Goal: Check status: Check status

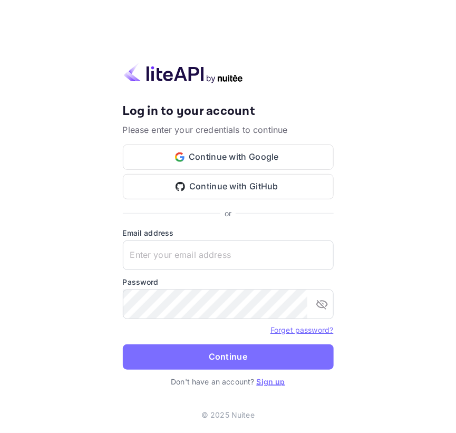
click at [195, 235] on label "Email address" at bounding box center [228, 232] width 211 height 11
click at [191, 248] on input "text" at bounding box center [228, 256] width 211 height 30
paste input "aubrey.ruiz@withjoy.com"
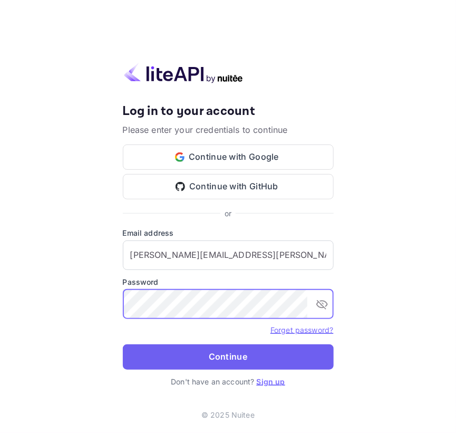
click at [230, 361] on button "Continue" at bounding box center [228, 357] width 211 height 25
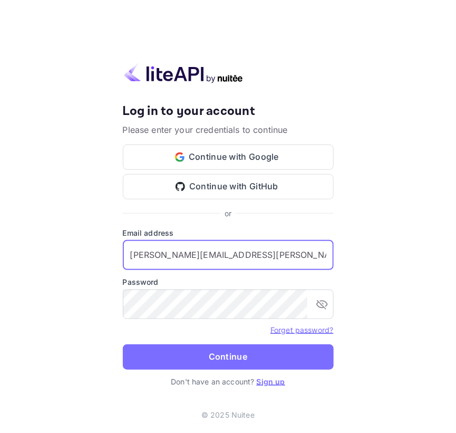
paste input "services"
drag, startPoint x: 246, startPoint y: 261, endPoint x: -36, endPoint y: 232, distance: 284.3
click at [0, 232] on html "Your account has been created successfully, a confirmation link has been sent t…" at bounding box center [228, 216] width 456 height 433
type input "services@withjoy.com"
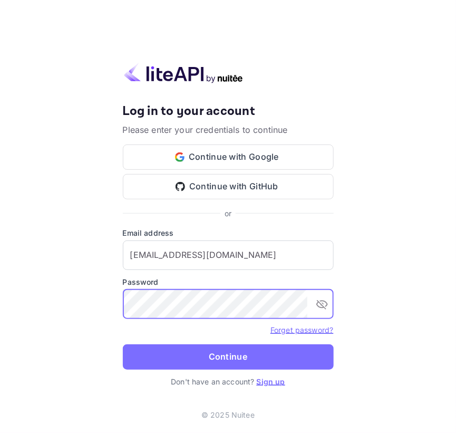
click at [30, 284] on div "Your account has been created successfully, a confirmation link has been sent t…" at bounding box center [228, 216] width 456 height 433
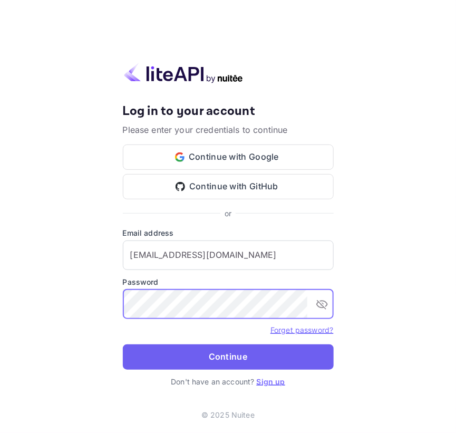
click at [178, 355] on button "Continue" at bounding box center [228, 357] width 211 height 25
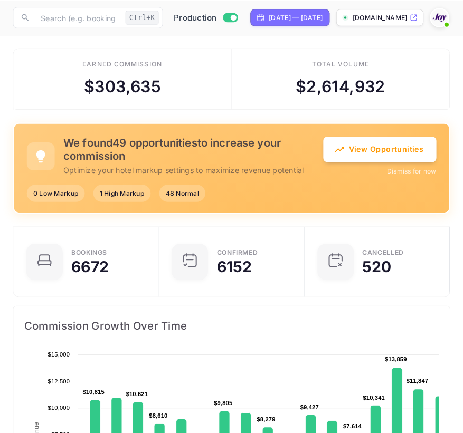
scroll to position [8, 7]
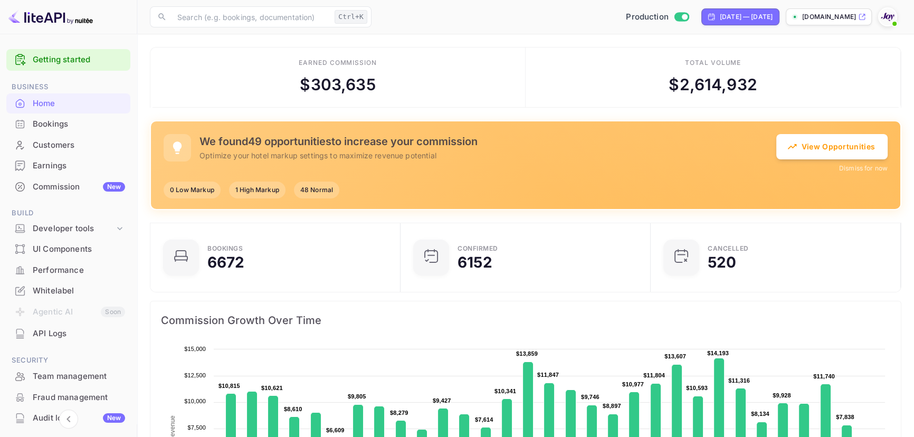
click at [96, 127] on div "Bookings" at bounding box center [79, 124] width 92 height 12
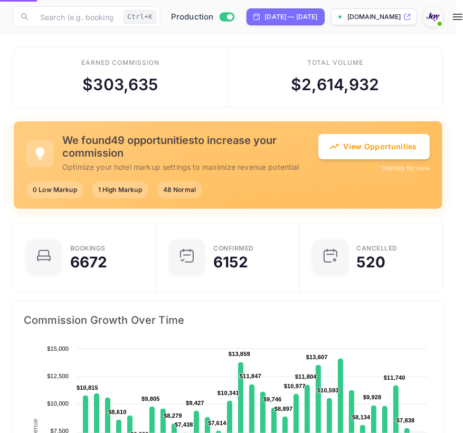
scroll to position [164, 422]
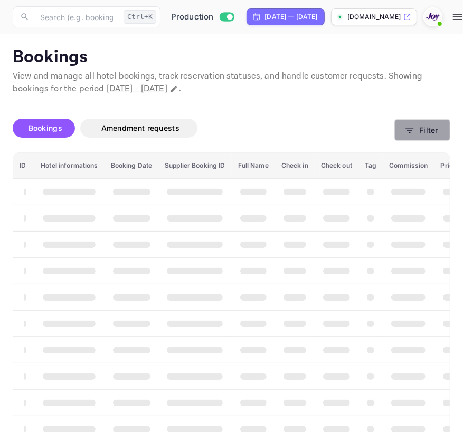
click at [394, 136] on button "Filter" at bounding box center [422, 130] width 56 height 22
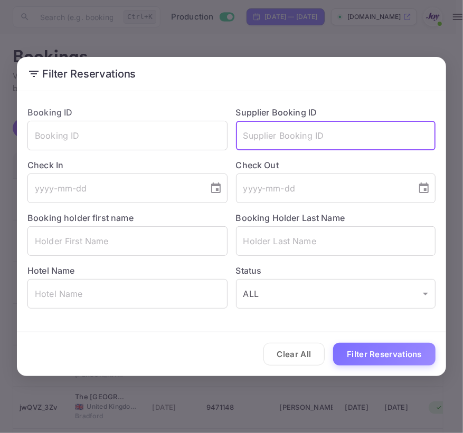
click at [313, 133] on input "text" at bounding box center [336, 136] width 200 height 30
paste input "8599244"
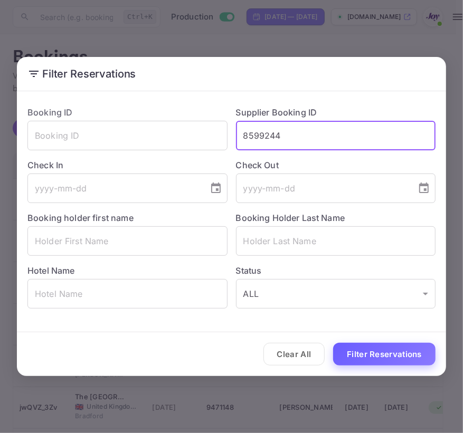
type input "8599244"
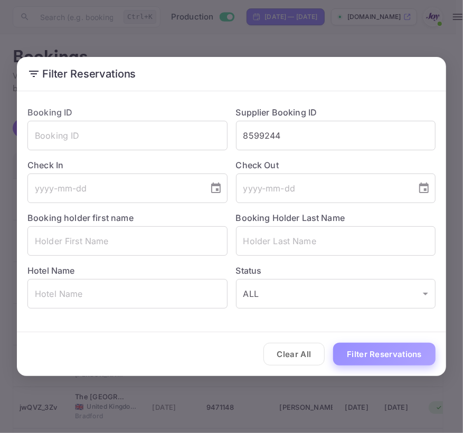
click at [359, 351] on button "Filter Reservations" at bounding box center [384, 354] width 102 height 23
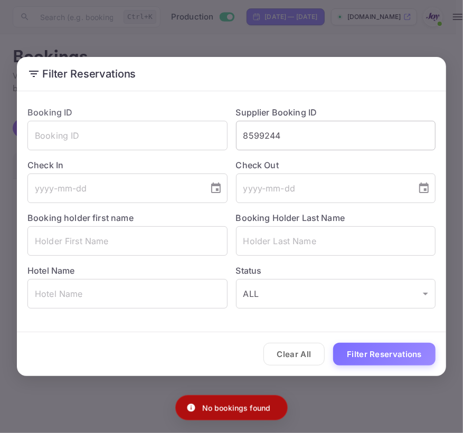
click at [310, 135] on input "8599244" at bounding box center [336, 136] width 200 height 30
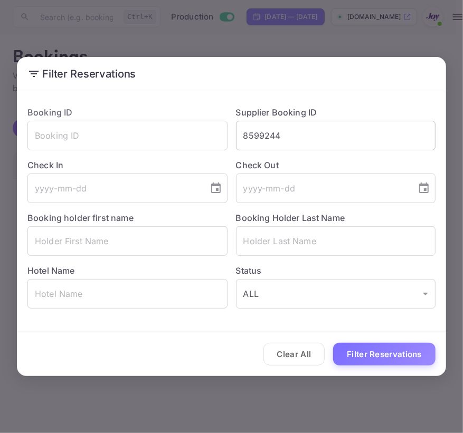
click at [321, 147] on input "8599244" at bounding box center [336, 136] width 200 height 30
click at [385, 355] on button "Filter Reservations" at bounding box center [384, 354] width 102 height 23
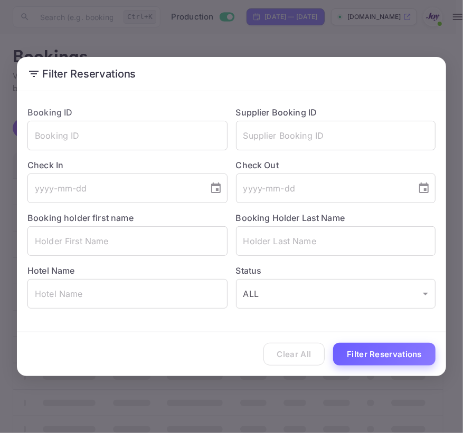
click at [307, 143] on input "text" at bounding box center [336, 136] width 200 height 30
paste input "8599244"
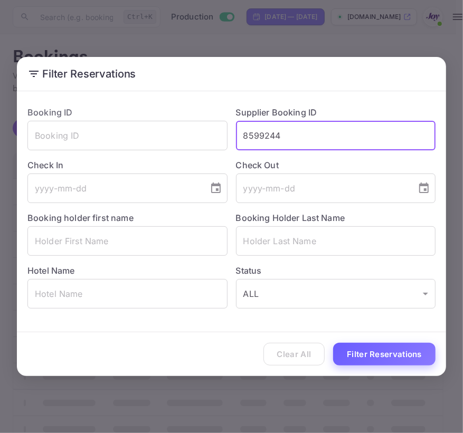
click at [359, 355] on button "Filter Reservations" at bounding box center [384, 354] width 102 height 23
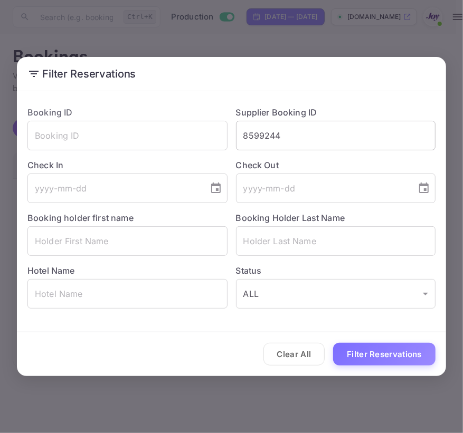
click at [336, 131] on input "8599244" at bounding box center [336, 136] width 200 height 30
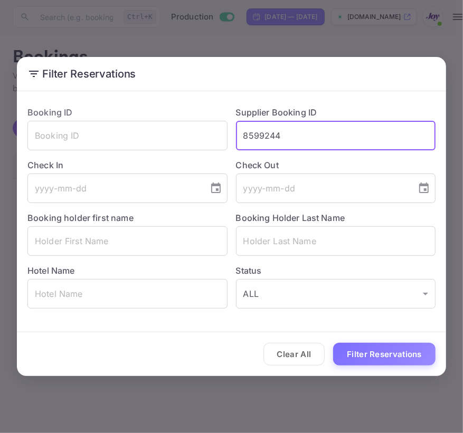
click at [336, 131] on input "8599244" at bounding box center [336, 136] width 200 height 30
paste input "9246361"
type input "9246361"
click at [376, 360] on button "Filter Reservations" at bounding box center [384, 354] width 102 height 23
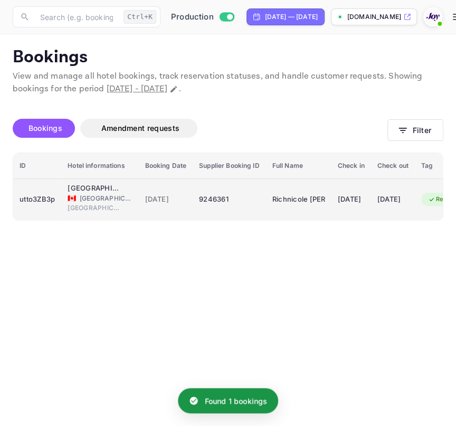
click at [46, 204] on div "utto3ZB3p" at bounding box center [37, 199] width 35 height 17
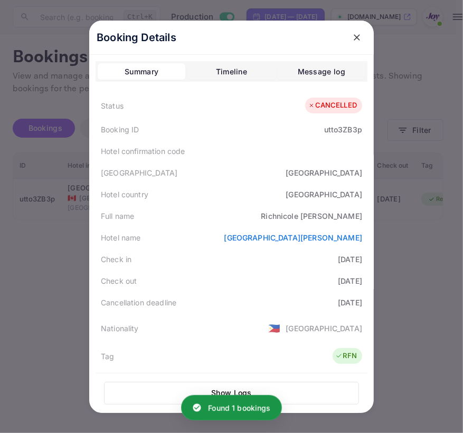
click at [201, 63] on button "Timeline" at bounding box center [231, 71] width 88 height 17
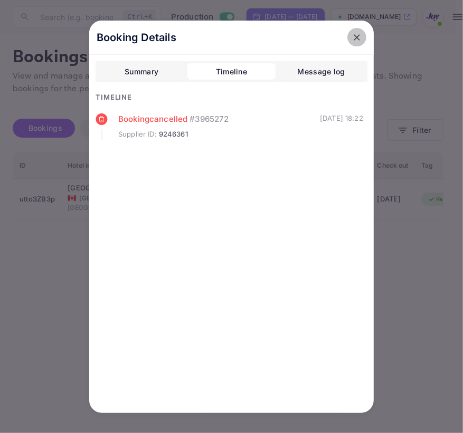
click at [360, 43] on button "close" at bounding box center [356, 37] width 19 height 19
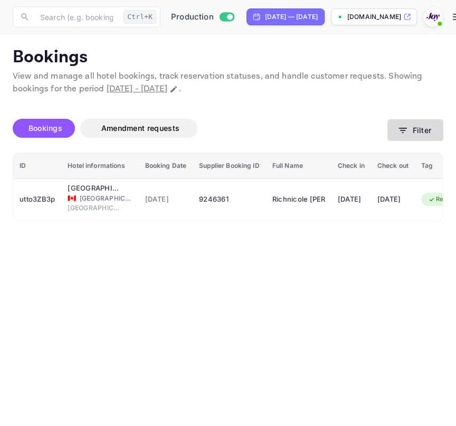
click at [395, 128] on button "Filter" at bounding box center [415, 130] width 56 height 22
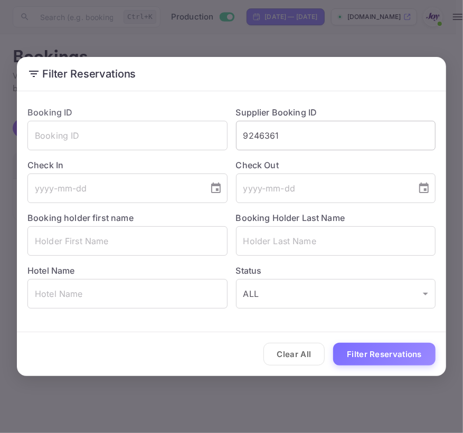
click at [328, 132] on input "9246361" at bounding box center [336, 136] width 200 height 30
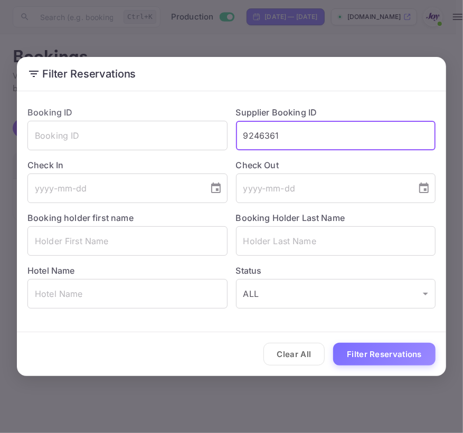
click at [328, 132] on input "9246361" at bounding box center [336, 136] width 200 height 30
paste input "8504082"
type input "8504082"
click at [392, 362] on button "Filter Reservations" at bounding box center [384, 354] width 102 height 23
click at [309, 132] on input "text" at bounding box center [336, 136] width 200 height 30
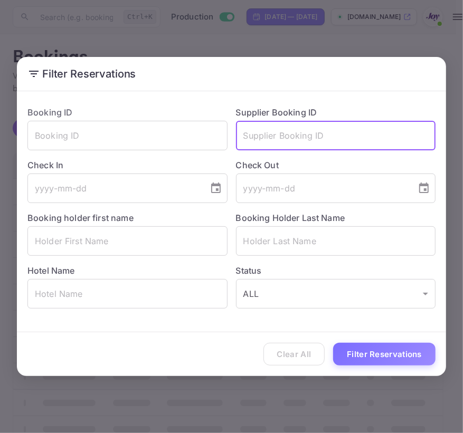
paste input "8504082"
click at [366, 361] on button "Filter Reservations" at bounding box center [384, 354] width 102 height 23
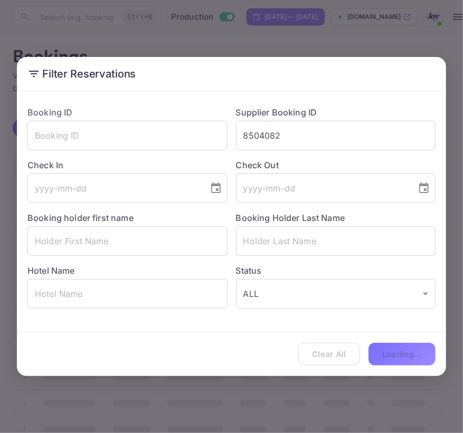
click at [364, 360] on div "Clear All Loading..." at bounding box center [231, 354] width 429 height 44
click at [399, 354] on div "Clear All Loading..." at bounding box center [231, 354] width 429 height 44
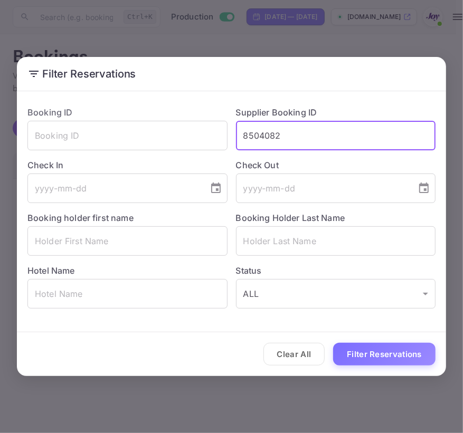
click at [312, 134] on input "8504082" at bounding box center [336, 136] width 200 height 30
type input "8504082"
click at [333, 343] on button "Filter Reservations" at bounding box center [384, 354] width 102 height 23
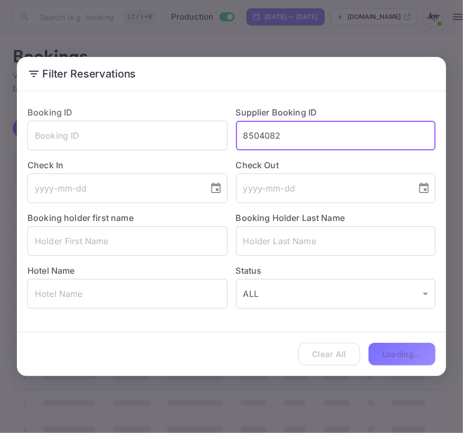
click at [312, 134] on input "8504082" at bounding box center [336, 136] width 200 height 30
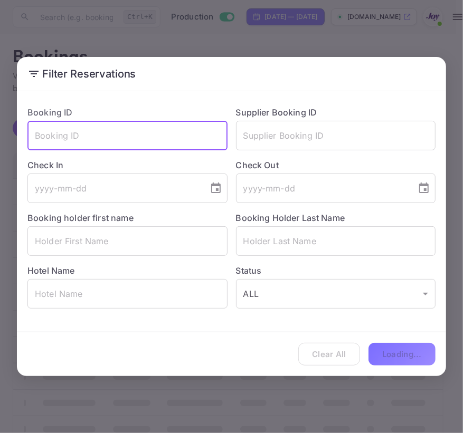
click at [94, 138] on input "text" at bounding box center [127, 136] width 200 height 30
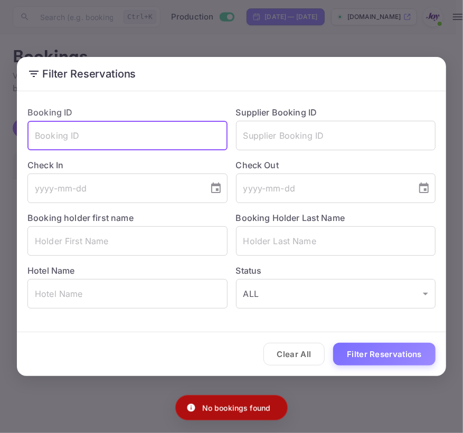
paste input "8504082"
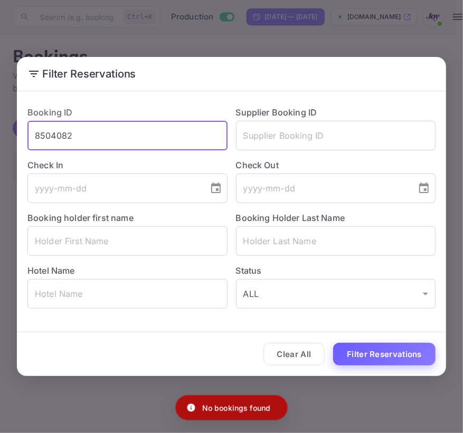
type input "8504082"
click at [368, 357] on button "Filter Reservations" at bounding box center [384, 354] width 102 height 23
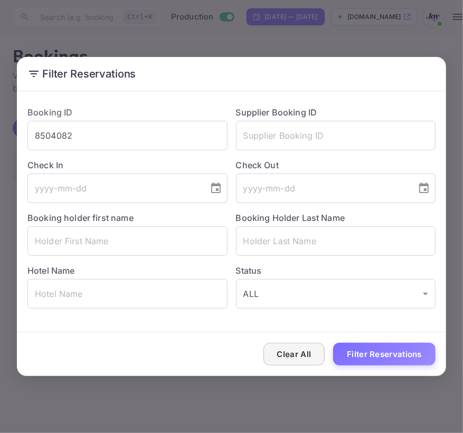
click at [296, 359] on button "Clear All" at bounding box center [294, 354] width 62 height 23
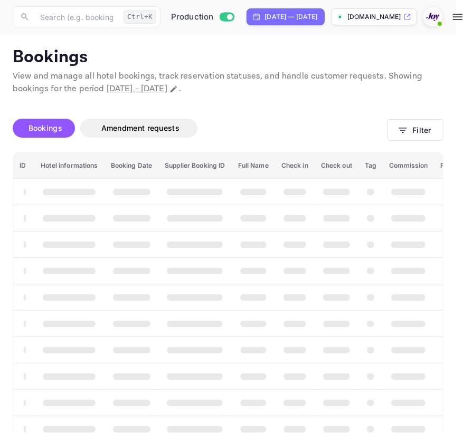
click at [296, 359] on div "Clear All Filter Reservations" at bounding box center [231, 354] width 429 height 44
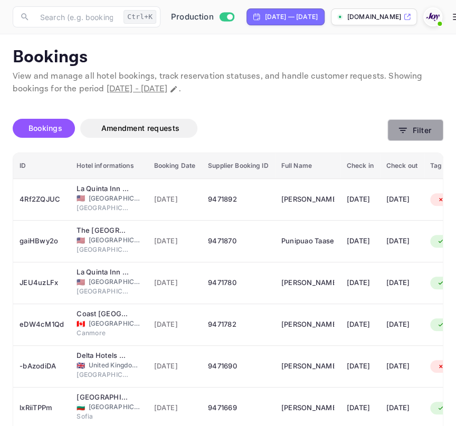
click at [406, 123] on button "Filter" at bounding box center [415, 130] width 56 height 22
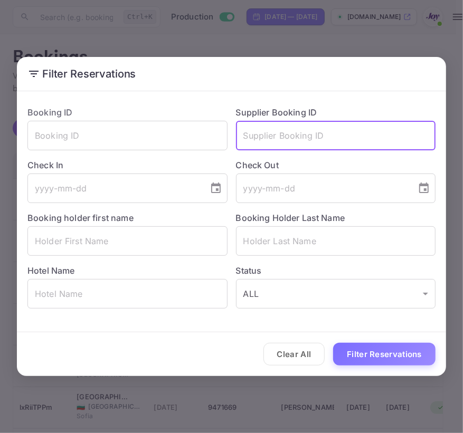
click at [406, 123] on input "text" at bounding box center [336, 136] width 200 height 30
paste input "8504082"
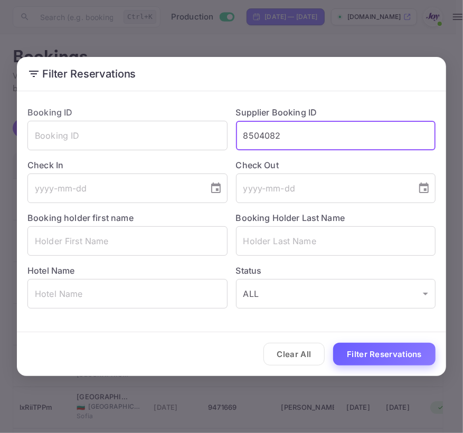
type input "8504082"
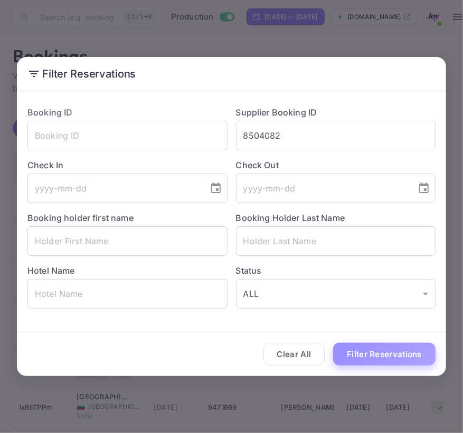
click at [384, 361] on button "Filter Reservations" at bounding box center [384, 354] width 102 height 23
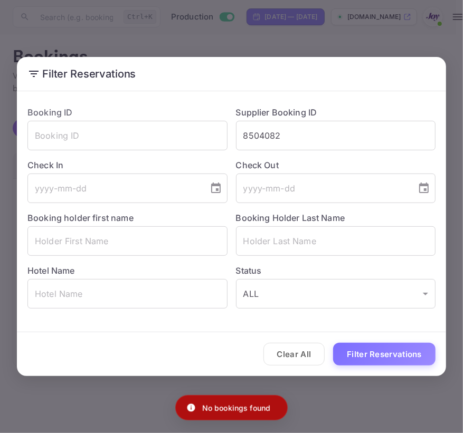
click at [120, 110] on div "Booking ID ​" at bounding box center [123, 124] width 208 height 53
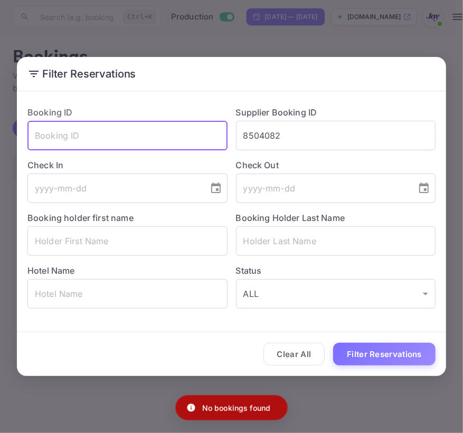
click at [112, 128] on input "text" at bounding box center [127, 136] width 200 height 30
paste input "8504082"
type input "8504082"
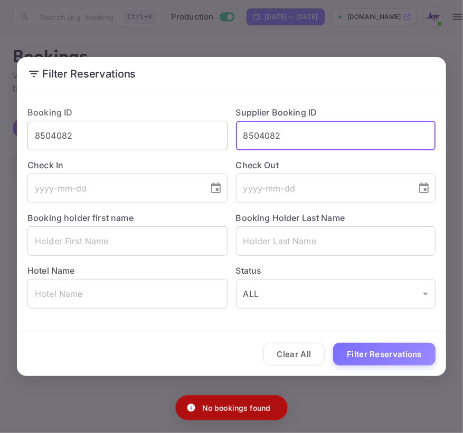
drag, startPoint x: 297, startPoint y: 139, endPoint x: 207, endPoint y: 147, distance: 90.1
click at [207, 147] on div "Booking ID 8504082 ​ Supplier Booking ID 8504082 ​ Check In ​ Check Out ​ Booki…" at bounding box center [227, 203] width 416 height 211
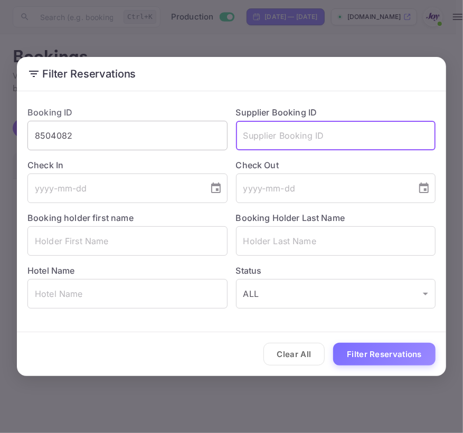
click at [333, 343] on button "Filter Reservations" at bounding box center [384, 354] width 102 height 23
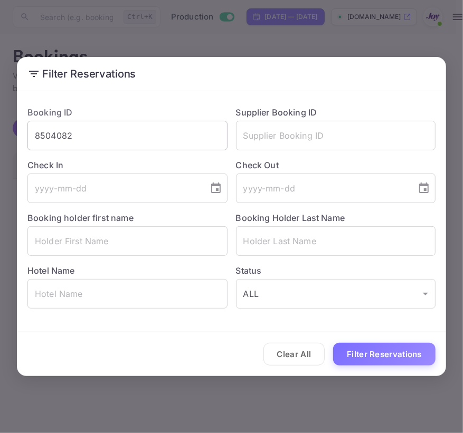
click at [140, 137] on input "8504082" at bounding box center [127, 136] width 200 height 30
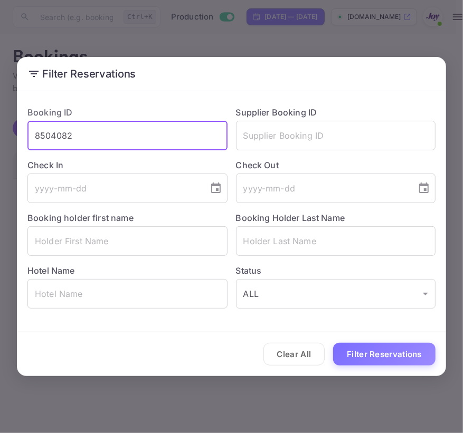
click at [140, 137] on input "8504082" at bounding box center [127, 136] width 200 height 30
click at [333, 343] on button "Filter Reservations" at bounding box center [384, 354] width 102 height 23
click at [285, 148] on input "text" at bounding box center [336, 136] width 200 height 30
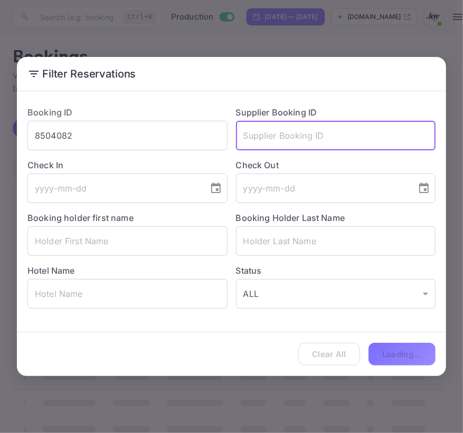
paste input "8504082"
type input "8504082"
click at [165, 142] on input "8504082" at bounding box center [127, 136] width 200 height 30
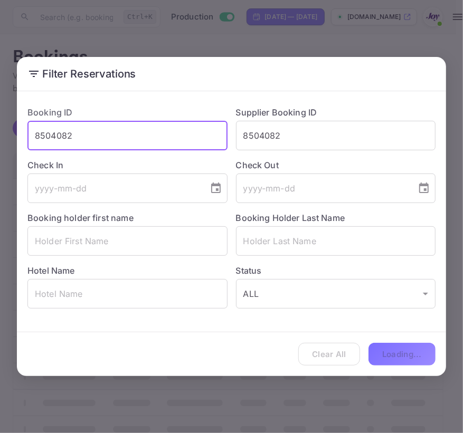
click at [165, 142] on input "8504082" at bounding box center [127, 136] width 200 height 30
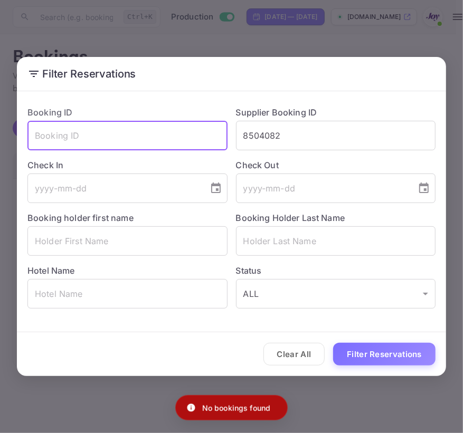
click at [333, 343] on button "Filter Reservations" at bounding box center [384, 354] width 102 height 23
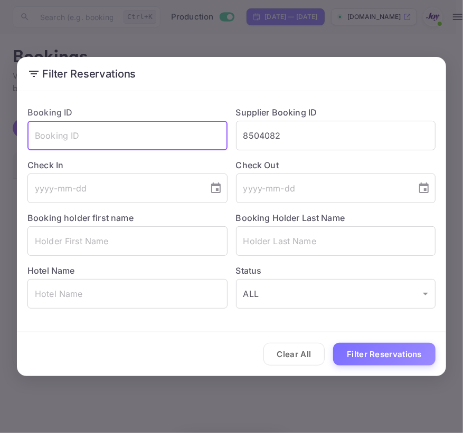
click at [161, 142] on input "text" at bounding box center [127, 136] width 200 height 30
paste input "8504082"
type input "8504082"
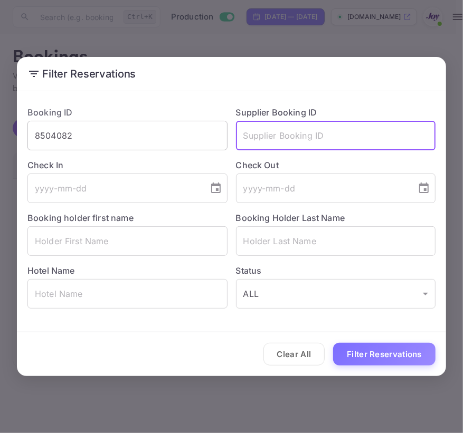
click at [333, 343] on button "Filter Reservations" at bounding box center [384, 354] width 102 height 23
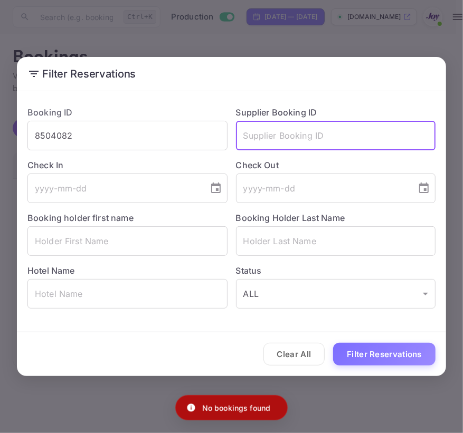
click at [290, 365] on div "Clear All Filter Reservations" at bounding box center [231, 354] width 429 height 44
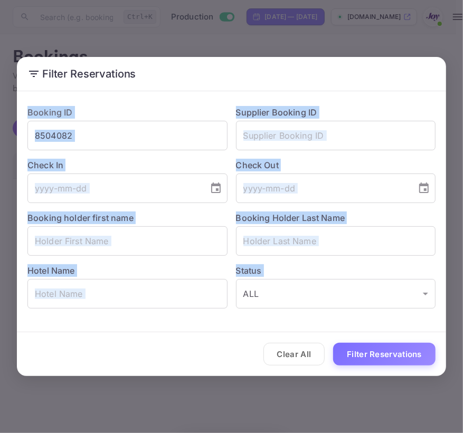
click at [290, 365] on div "Clear All Filter Reservations" at bounding box center [231, 354] width 429 height 44
click at [289, 356] on button "Clear All" at bounding box center [294, 354] width 62 height 23
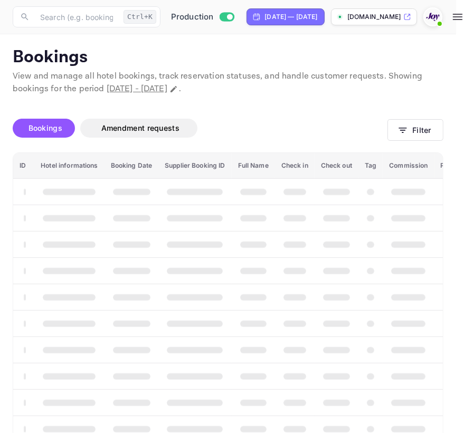
click at [289, 356] on div "Clear All Filter Reservations" at bounding box center [231, 354] width 429 height 44
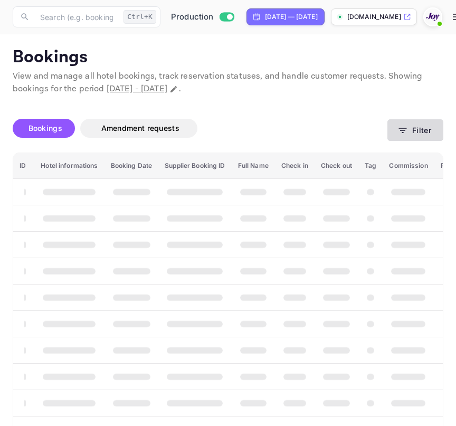
click at [402, 131] on icon "button" at bounding box center [403, 130] width 8 height 5
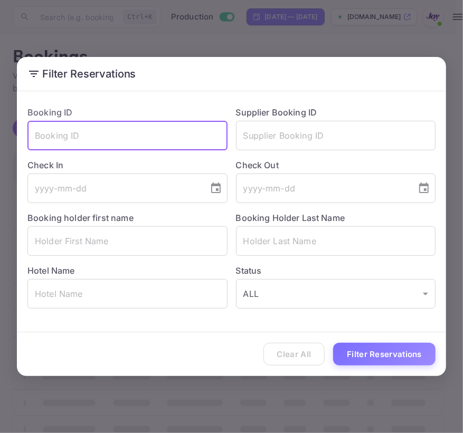
click at [129, 129] on input "text" at bounding box center [127, 136] width 200 height 30
paste input "8504082"
type input "8504082"
click at [333, 343] on button "Filter Reservations" at bounding box center [384, 354] width 102 height 23
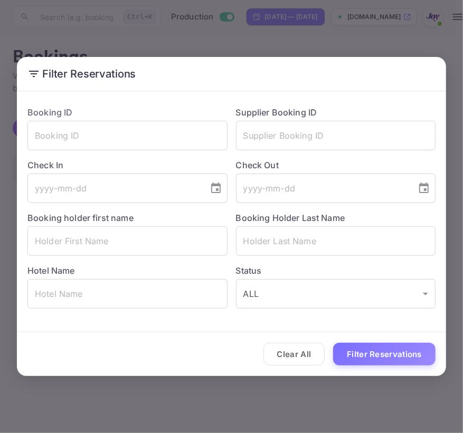
click at [193, 422] on div "Filter Reservations Booking ID ​ Supplier Booking ID ​ Check In ​ Check Out ​ B…" at bounding box center [231, 216] width 463 height 433
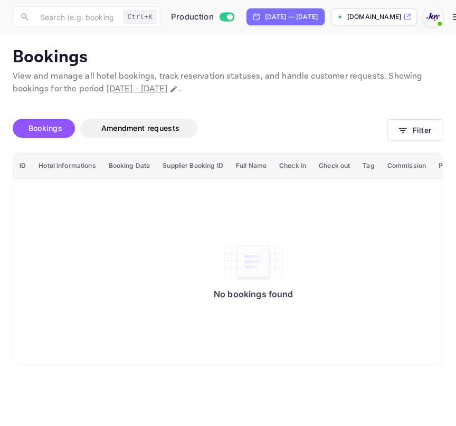
scroll to position [7, 0]
click at [178, 85] on icon "Change date range" at bounding box center [173, 89] width 8 height 8
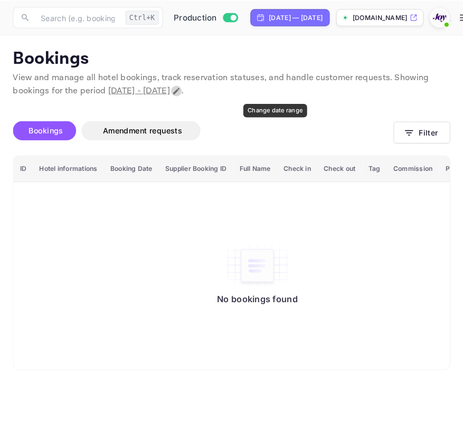
scroll to position [0, 0]
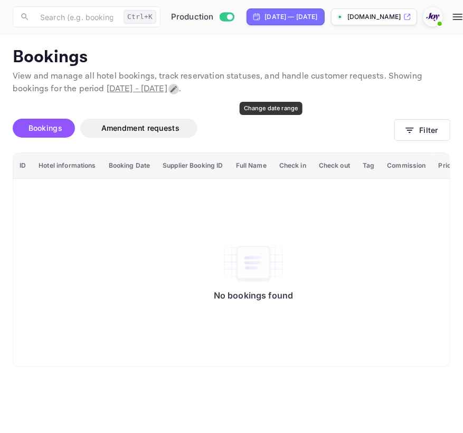
select select "7"
select select "2025"
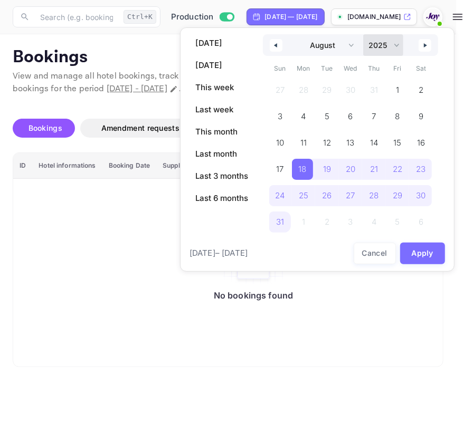
click at [397, 48] on select "2030 2029 2028 2027 2026 2025 2024 2023 2022 2021 2020 2019 2018 2017 2016 2015…" at bounding box center [383, 45] width 40 height 22
click at [114, 243] on div at bounding box center [231, 216] width 463 height 433
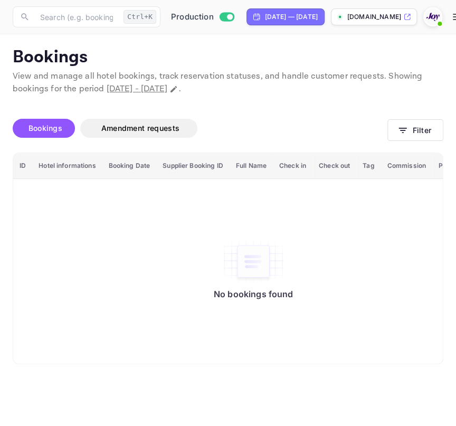
click at [278, 91] on p "View and manage all hotel bookings, track reservation statuses, and handle cust…" at bounding box center [228, 82] width 431 height 25
click at [178, 89] on icon "Change date range" at bounding box center [173, 89] width 8 height 8
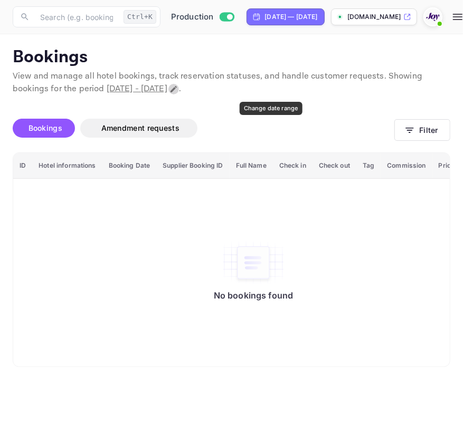
select select "7"
select select "2025"
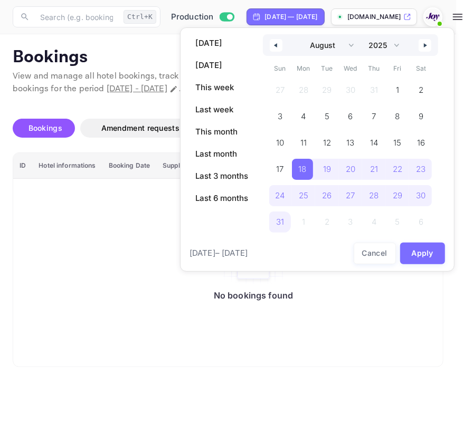
click at [419, 44] on button "button" at bounding box center [424, 45] width 13 height 13
select select "8"
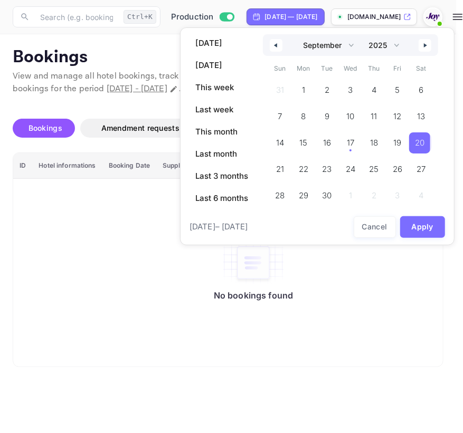
click at [411, 144] on span "20" at bounding box center [419, 142] width 21 height 21
click at [402, 225] on button "Apply" at bounding box center [422, 227] width 45 height 22
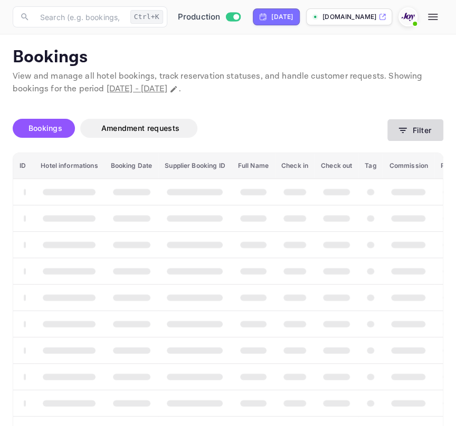
click at [400, 139] on button "Filter" at bounding box center [415, 130] width 56 height 22
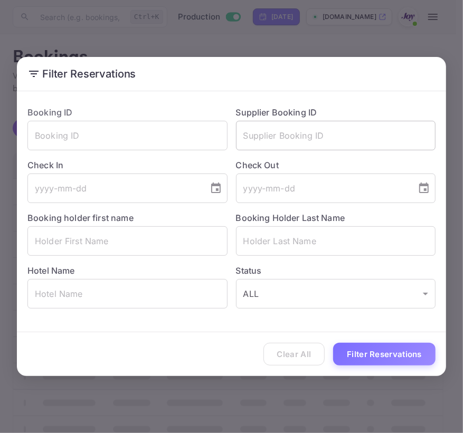
click at [284, 141] on input "text" at bounding box center [336, 136] width 200 height 30
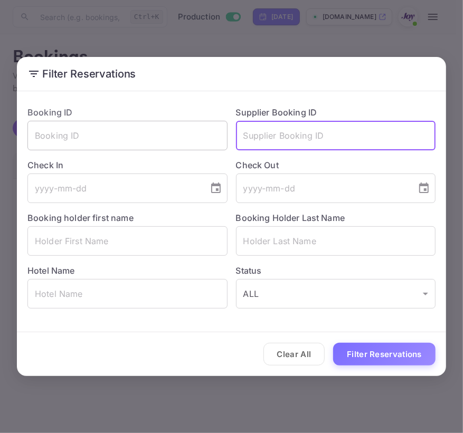
paste input "8504082"
type input "8504082"
click at [333, 343] on button "Filter Reservations" at bounding box center [384, 354] width 102 height 23
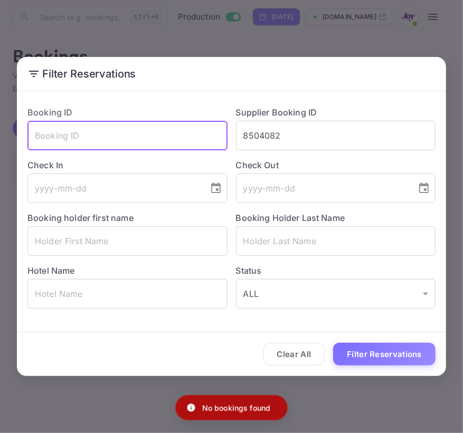
click at [193, 145] on input "text" at bounding box center [127, 136] width 200 height 30
paste input "8504082"
type input "8504082"
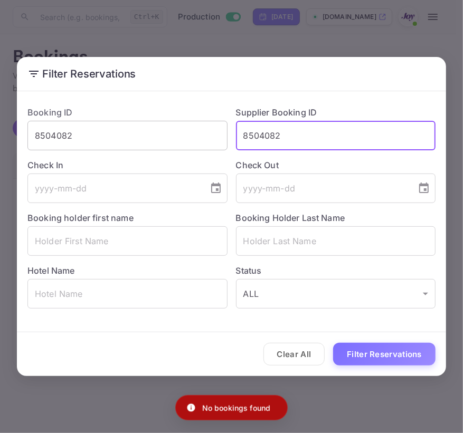
drag, startPoint x: 297, startPoint y: 141, endPoint x: 139, endPoint y: 125, distance: 158.0
click at [146, 126] on div "Booking ID 8504082 ​ Supplier Booking ID 8504082 ​ Check In ​ Check Out ​ Booki…" at bounding box center [227, 203] width 416 height 211
click at [333, 343] on button "Filter Reservations" at bounding box center [384, 354] width 102 height 23
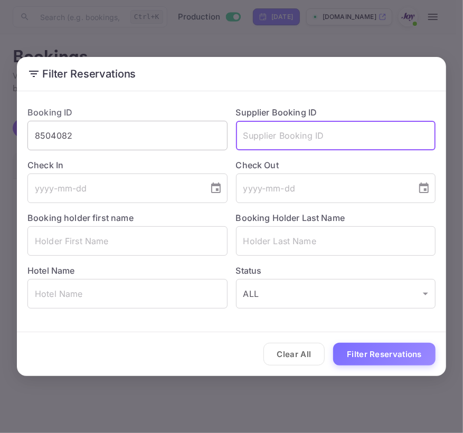
click at [155, 137] on input "8504082" at bounding box center [127, 136] width 200 height 30
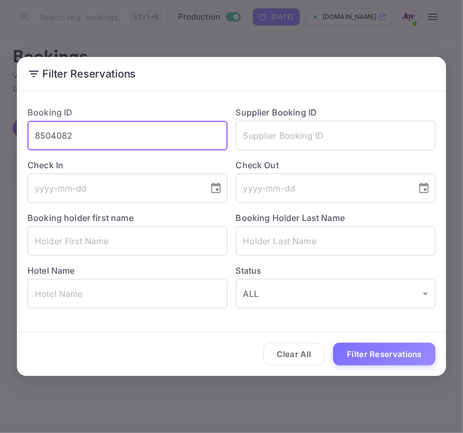
click at [155, 137] on input "8504082" at bounding box center [127, 136] width 200 height 30
click at [100, 244] on input "text" at bounding box center [127, 241] width 200 height 30
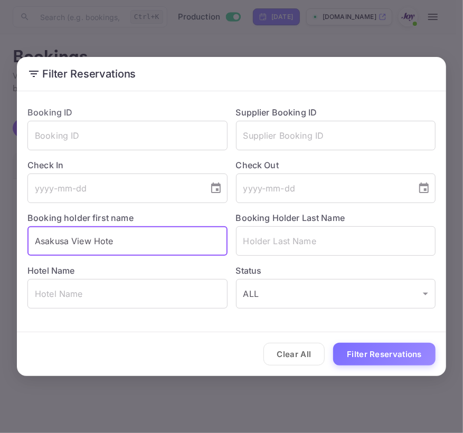
type input "[GEOGRAPHIC_DATA]"
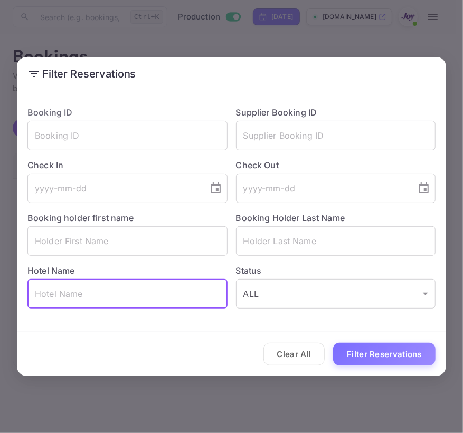
click at [84, 295] on input "text" at bounding box center [127, 294] width 200 height 30
paste input "[GEOGRAPHIC_DATA]"
type input "[GEOGRAPHIC_DATA]"
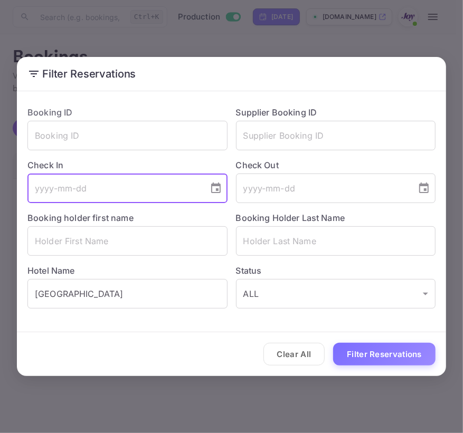
click at [64, 194] on input "tel" at bounding box center [114, 189] width 174 height 30
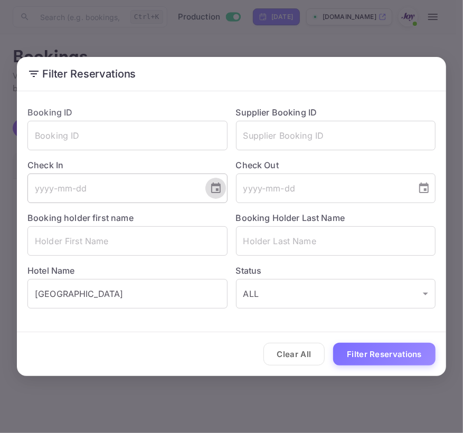
click at [209, 193] on icon "Choose date" at bounding box center [215, 188] width 13 height 13
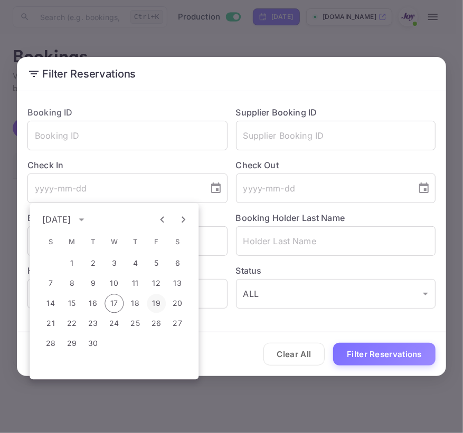
click at [161, 302] on button "19" at bounding box center [156, 303] width 19 height 19
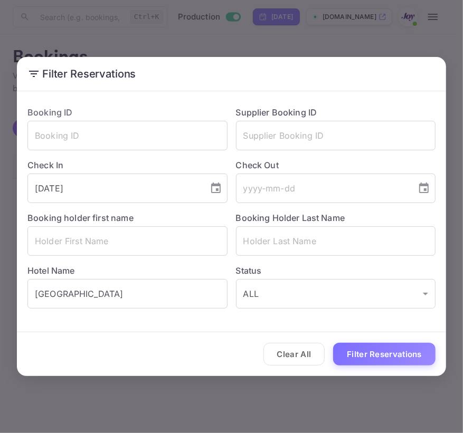
type input "2025-09-19"
click at [420, 186] on icon "Choose date" at bounding box center [423, 188] width 9 height 11
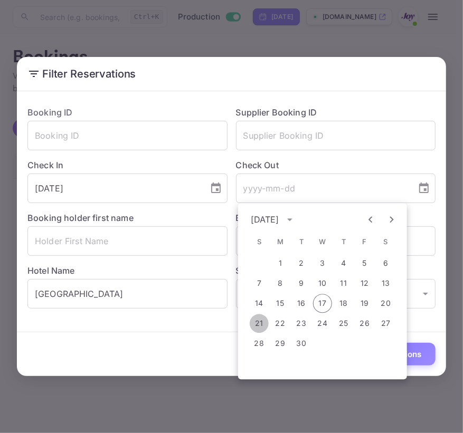
click at [254, 319] on button "21" at bounding box center [259, 323] width 19 height 19
type input "2025-09-21"
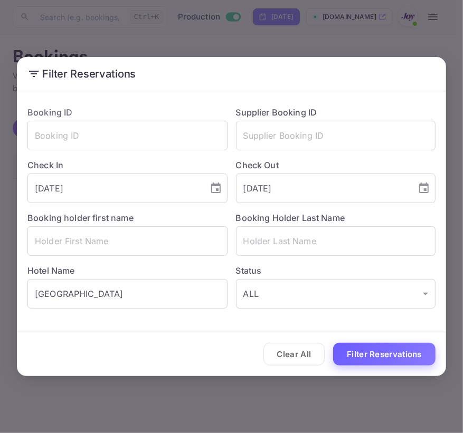
click at [369, 352] on button "Filter Reservations" at bounding box center [384, 354] width 102 height 23
click at [428, 47] on div "Filter Reservations Booking ID ​ Supplier Booking ID ​ Check In 2025-09-19 ​ Ch…" at bounding box center [231, 216] width 463 height 433
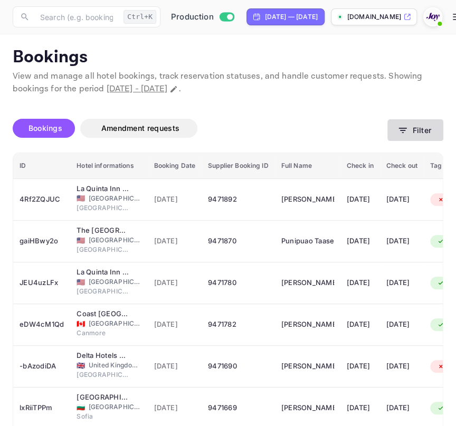
click at [418, 121] on button "Filter" at bounding box center [415, 130] width 56 height 22
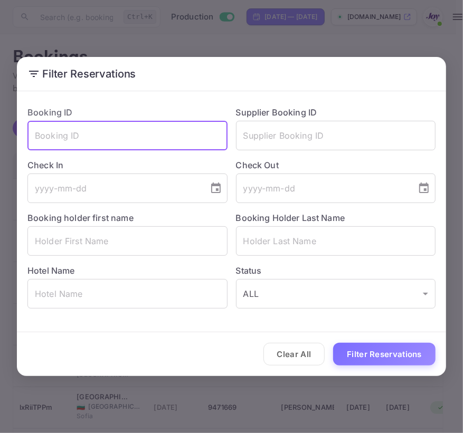
click at [83, 139] on input "text" at bounding box center [127, 136] width 200 height 30
paste input "[GEOGRAPHIC_DATA]"
type input "[GEOGRAPHIC_DATA]"
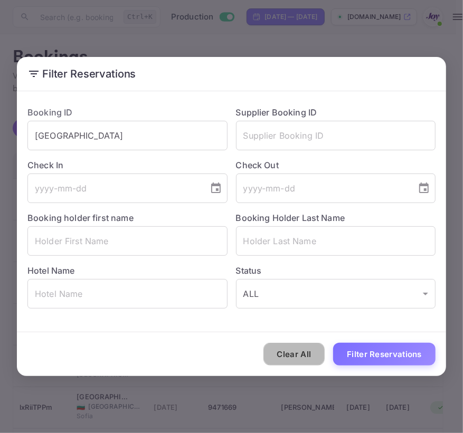
click at [307, 359] on button "Clear All" at bounding box center [294, 354] width 62 height 23
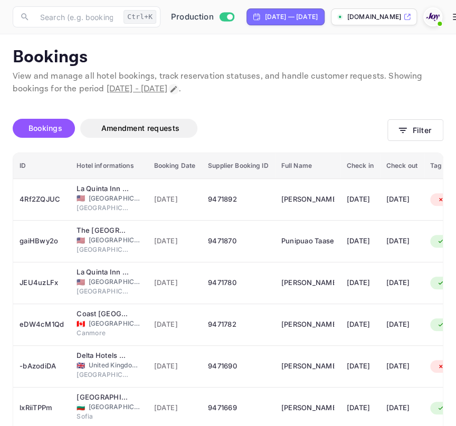
click at [178, 90] on icon "Change date range" at bounding box center [173, 89] width 8 height 8
select select "7"
select select "2025"
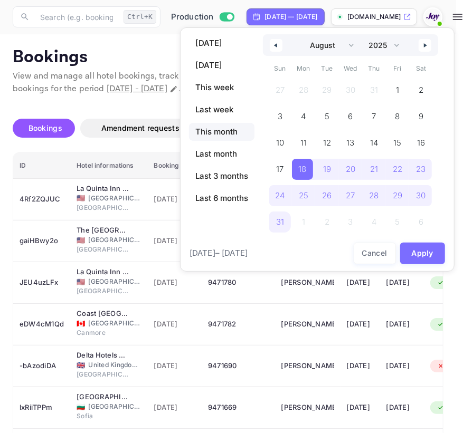
click at [222, 128] on span "This month" at bounding box center [221, 132] width 65 height 18
select select "8"
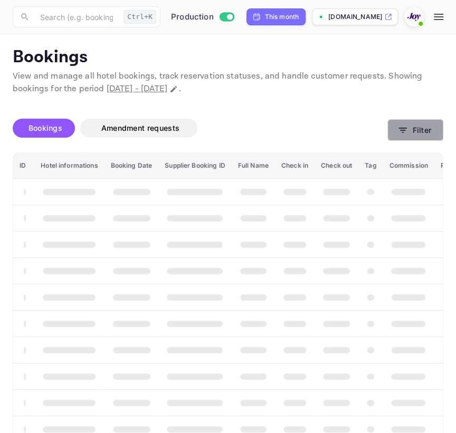
click at [403, 126] on icon "button" at bounding box center [402, 130] width 11 height 11
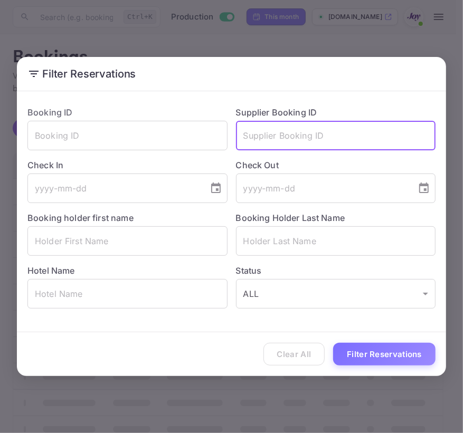
click at [250, 138] on input "text" at bounding box center [336, 136] width 200 height 30
paste input "[GEOGRAPHIC_DATA]"
drag, startPoint x: 370, startPoint y: 137, endPoint x: 127, endPoint y: 119, distance: 244.4
click at [127, 119] on div "Booking ID ​ Supplier Booking ID Asakusa View Hotel ​ Check In ​ Check Out ​ Bo…" at bounding box center [227, 203] width 416 height 211
paste input "8504082"
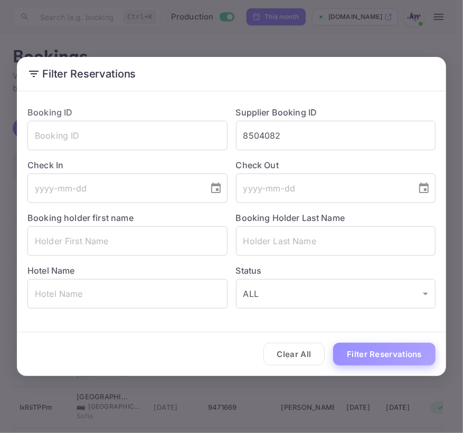
click at [373, 361] on button "Filter Reservations" at bounding box center [384, 354] width 102 height 23
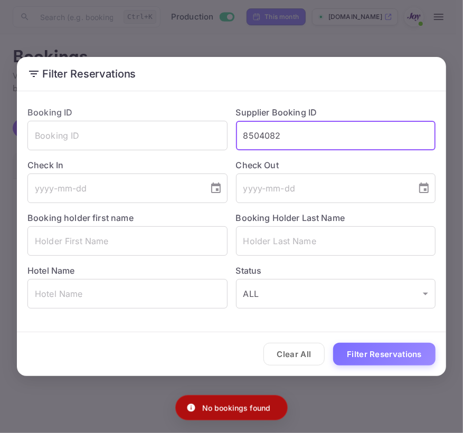
click at [306, 138] on input "8504082" at bounding box center [336, 136] width 200 height 30
type input "z"
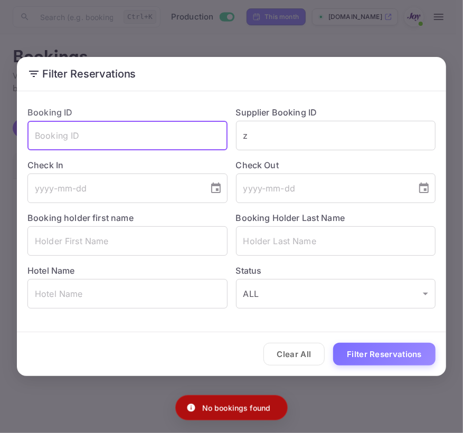
click at [89, 131] on input "text" at bounding box center [127, 136] width 200 height 30
paste input "8504082"
type input "8504082"
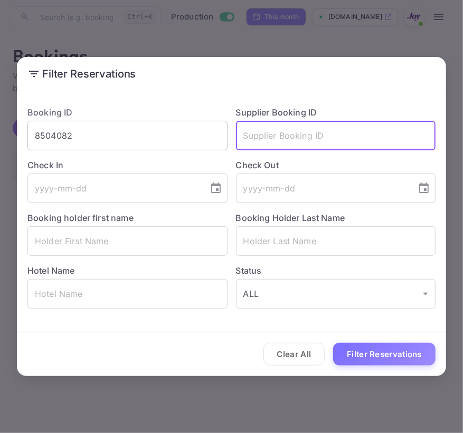
click at [333, 343] on button "Filter Reservations" at bounding box center [384, 354] width 102 height 23
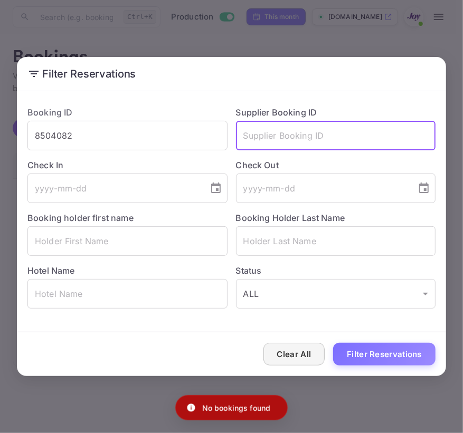
click at [323, 357] on button "Clear All" at bounding box center [294, 354] width 62 height 23
